Goal: Check status: Check status

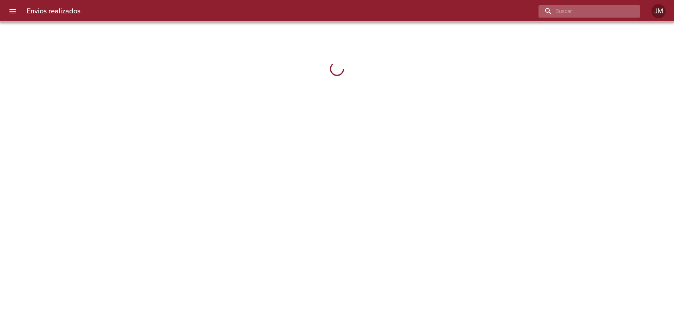
click at [599, 11] on input "buscar" at bounding box center [584, 11] width 90 height 12
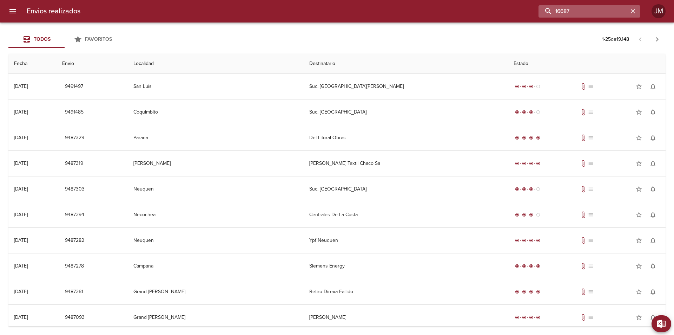
type input "16687"
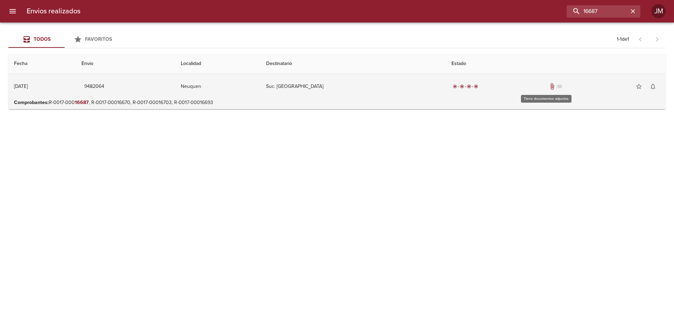
click at [549, 87] on span "attach_file" at bounding box center [552, 86] width 7 height 7
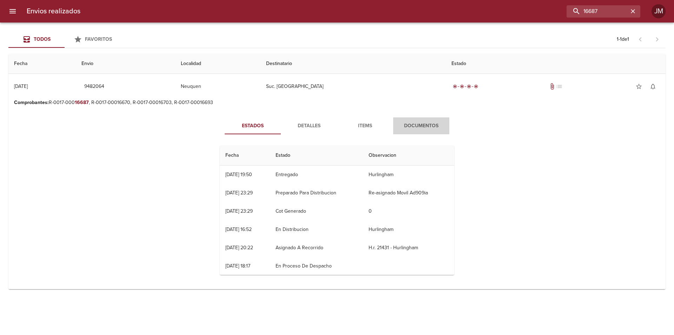
click at [423, 126] on span "Documentos" at bounding box center [422, 126] width 48 height 9
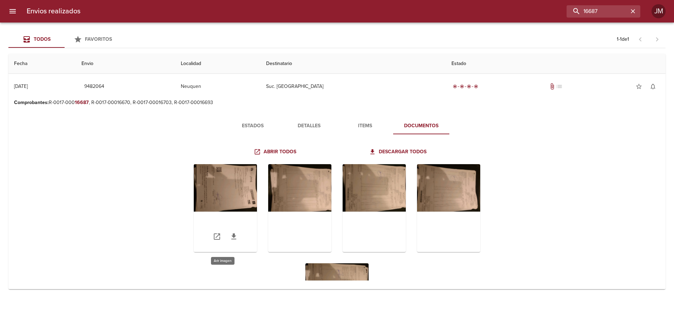
click at [207, 180] on div "Tabla de envíos del cliente" at bounding box center [225, 208] width 63 height 88
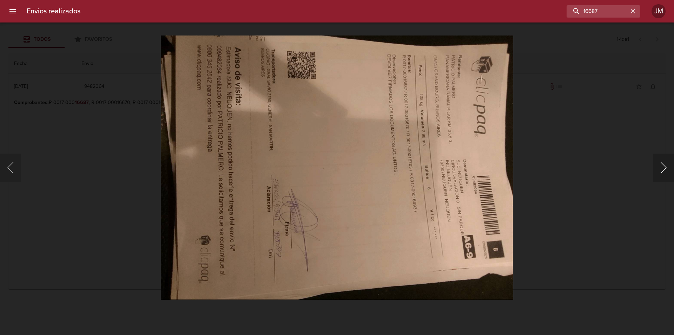
click at [665, 166] on button "Siguiente" at bounding box center [663, 167] width 21 height 28
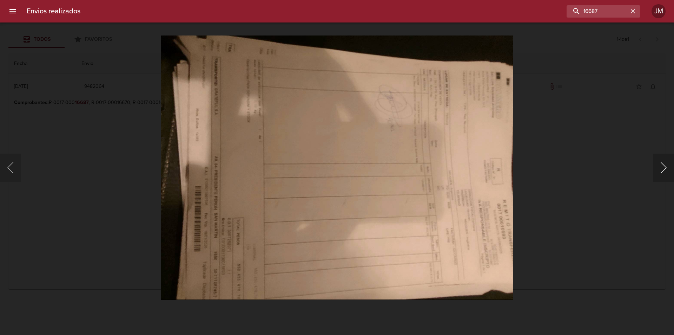
click at [660, 166] on button "Siguiente" at bounding box center [663, 167] width 21 height 28
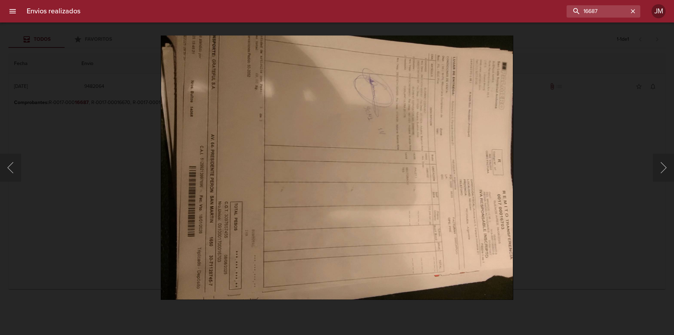
click at [653, 164] on div "Lightbox" at bounding box center [337, 167] width 674 height 335
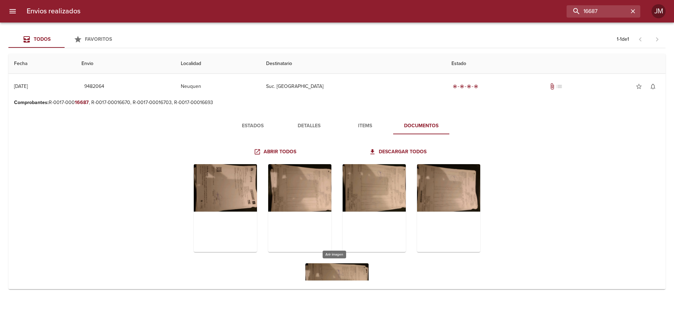
click at [332, 273] on div "Tabla de envíos del cliente" at bounding box center [337, 307] width 63 height 88
